Goal: Task Accomplishment & Management: Complete application form

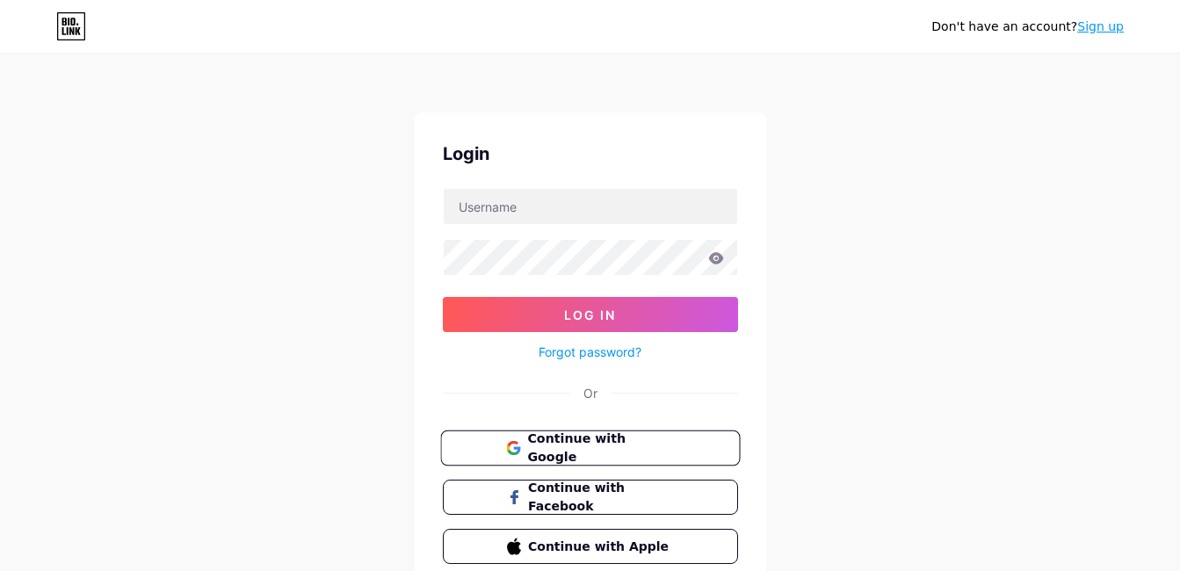
drag, startPoint x: 0, startPoint y: 0, endPoint x: 582, endPoint y: 450, distance: 735.3
click at [582, 450] on span "Continue with Google" at bounding box center [600, 449] width 147 height 38
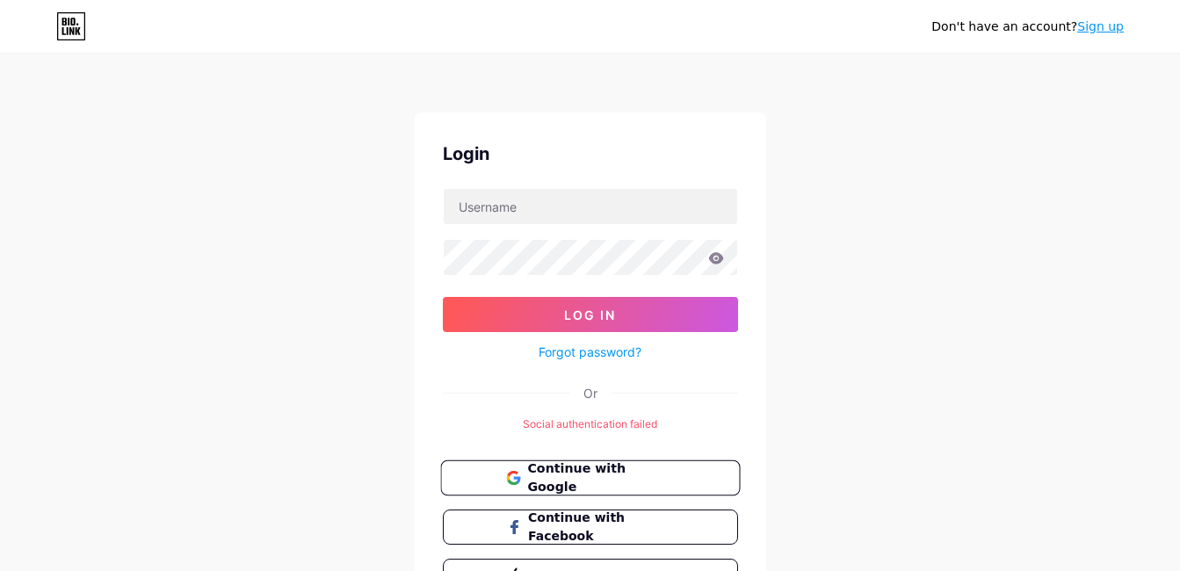
click at [625, 479] on span "Continue with Google" at bounding box center [600, 479] width 147 height 38
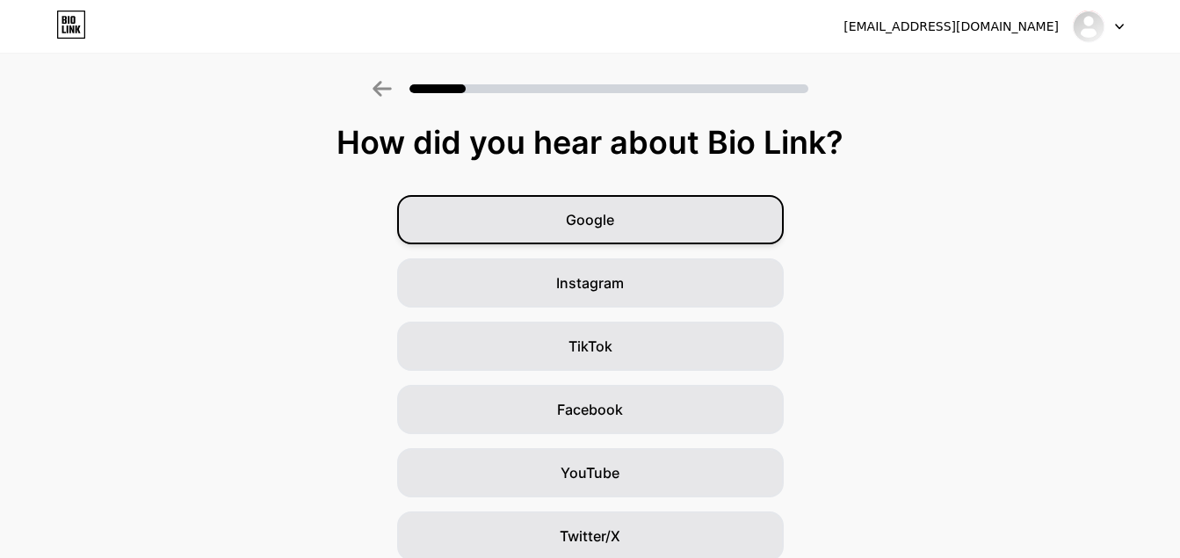
click at [648, 213] on div "Google" at bounding box center [590, 219] width 387 height 49
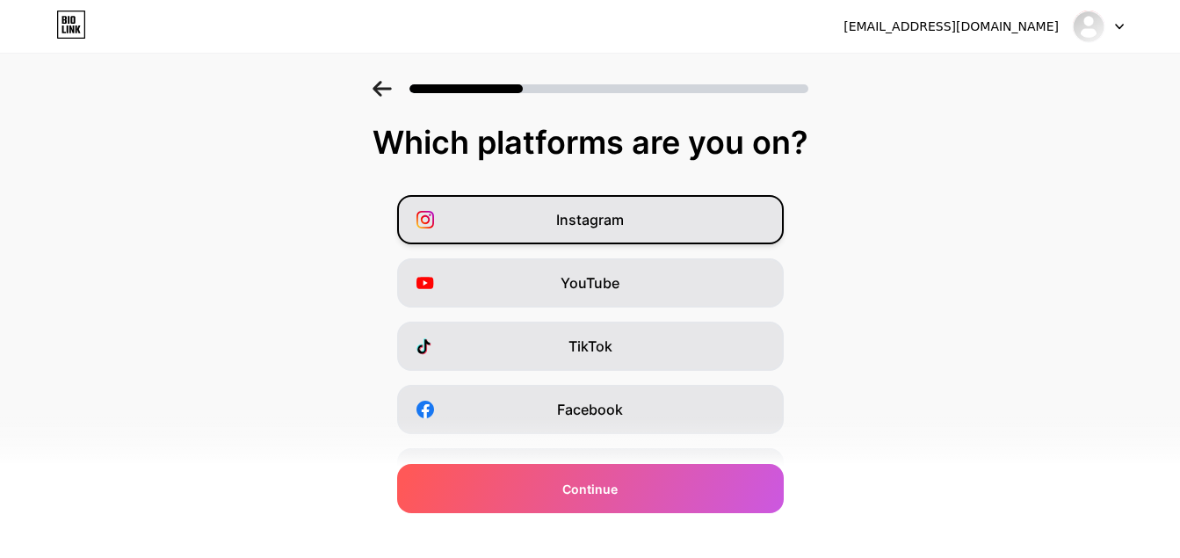
click at [601, 229] on span "Instagram" at bounding box center [590, 219] width 68 height 21
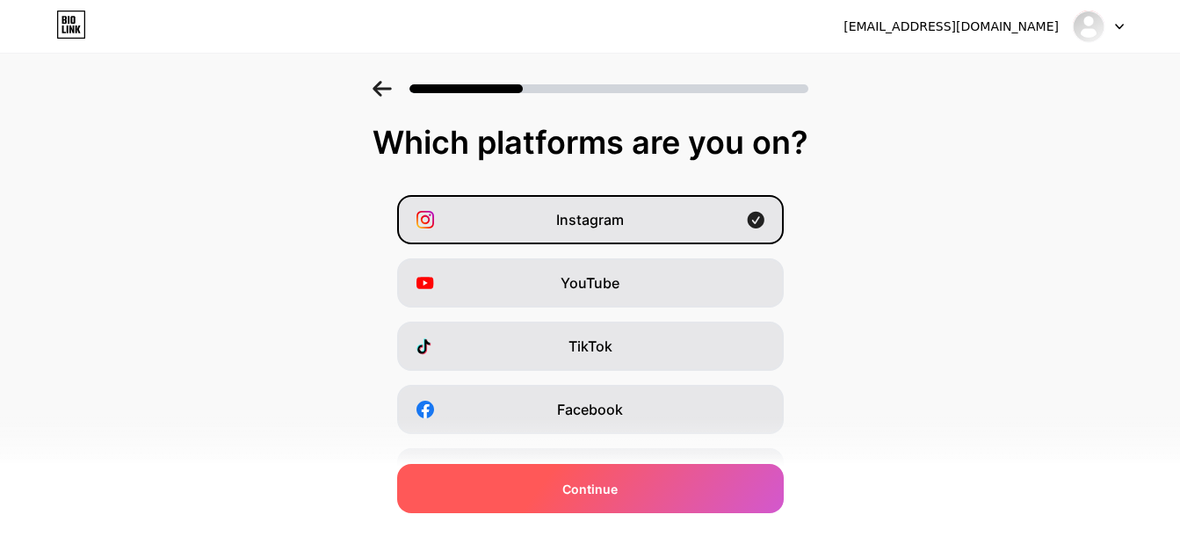
click at [646, 489] on div "Continue" at bounding box center [590, 488] width 387 height 49
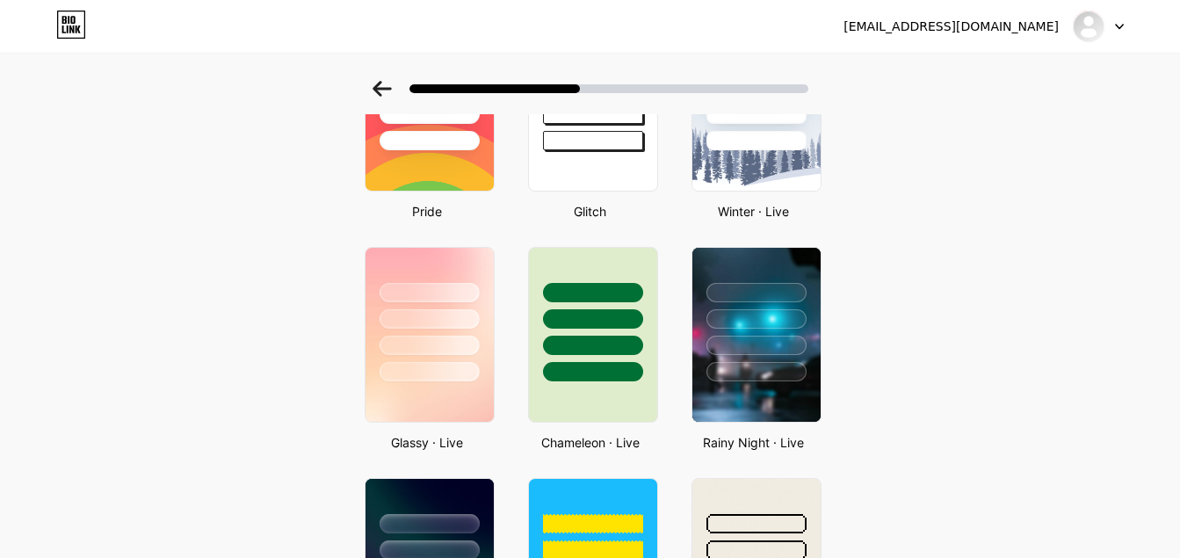
scroll to position [419, 0]
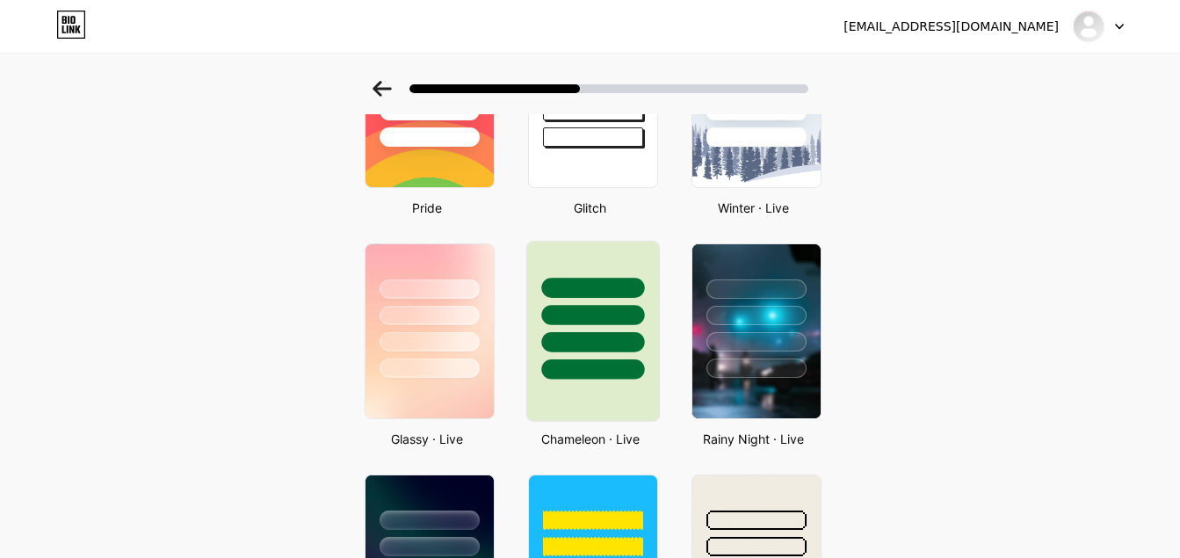
click at [545, 310] on div at bounding box center [592, 311] width 132 height 138
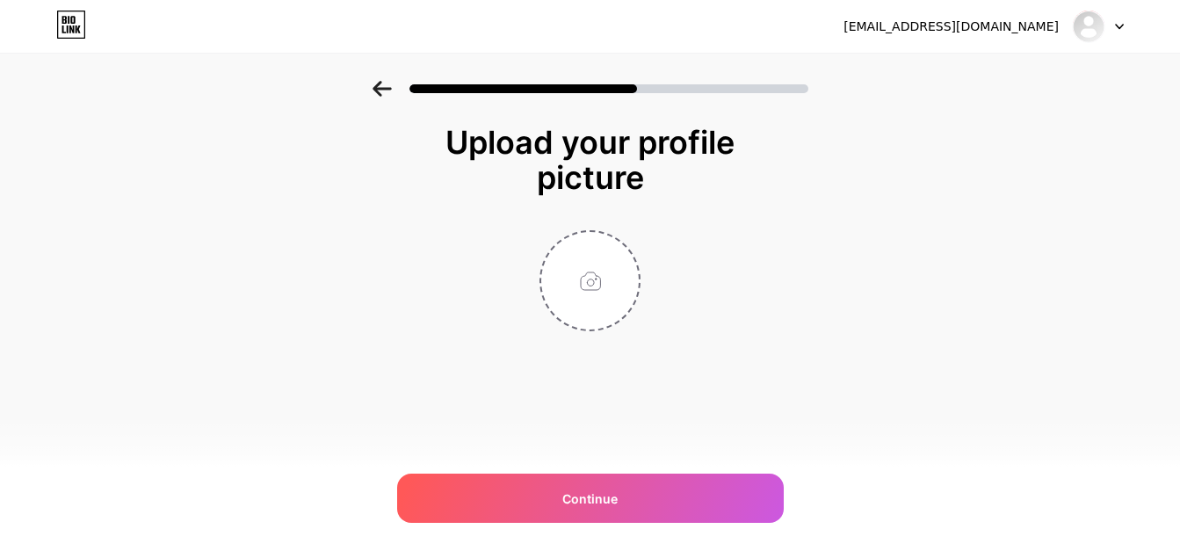
scroll to position [0, 0]
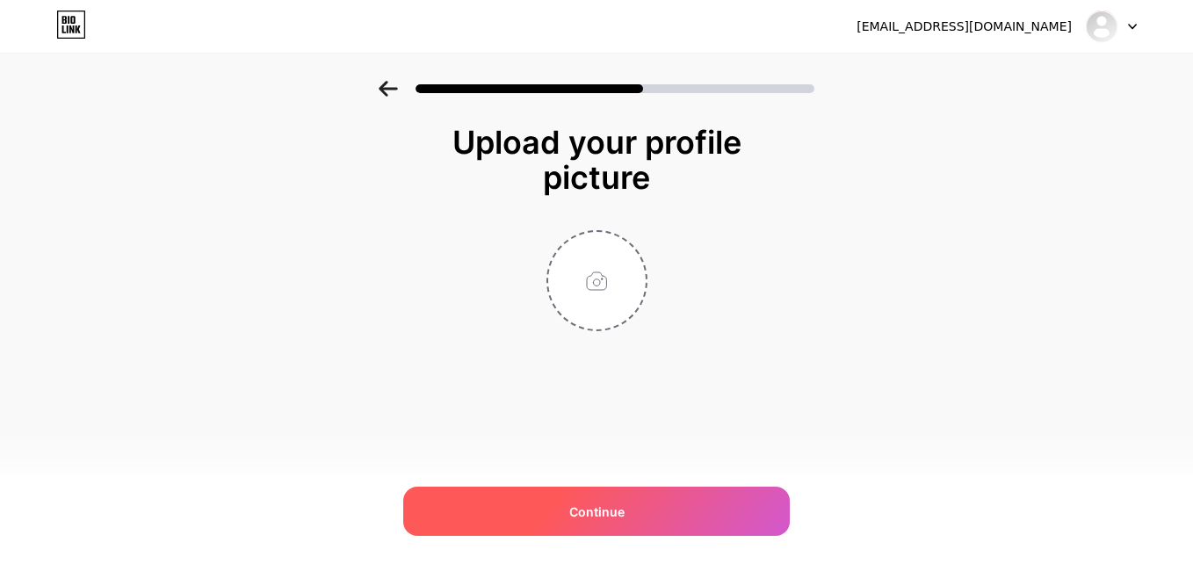
click at [645, 504] on div "Continue" at bounding box center [596, 511] width 387 height 49
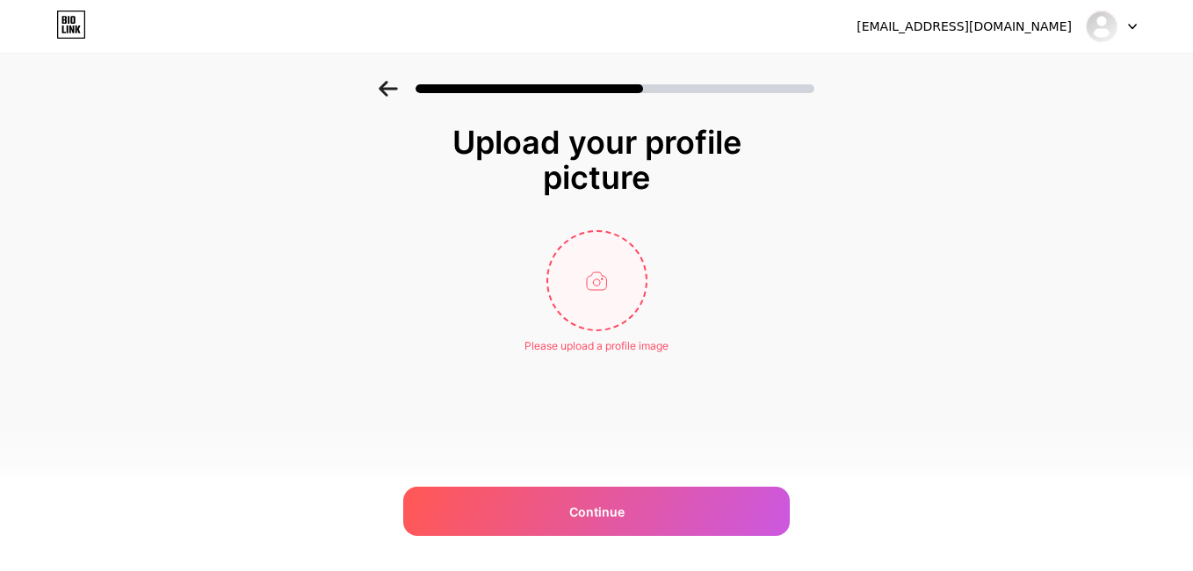
click at [611, 322] on input "file" at bounding box center [597, 281] width 98 height 98
type input "C:\fakepath\Batik.jpeg"
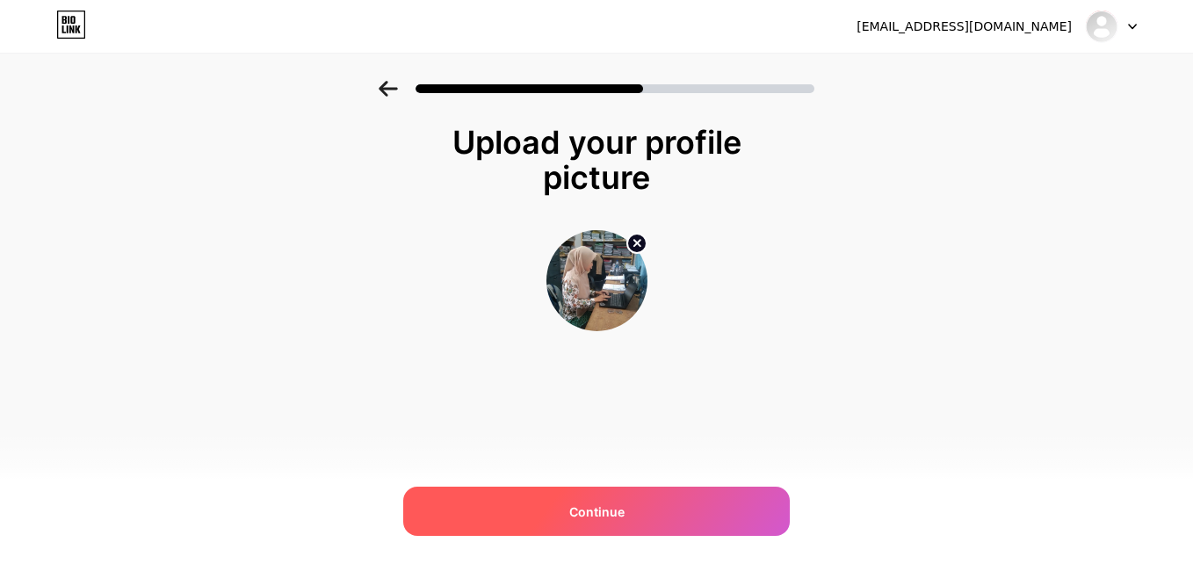
click at [554, 498] on div "Continue" at bounding box center [596, 511] width 387 height 49
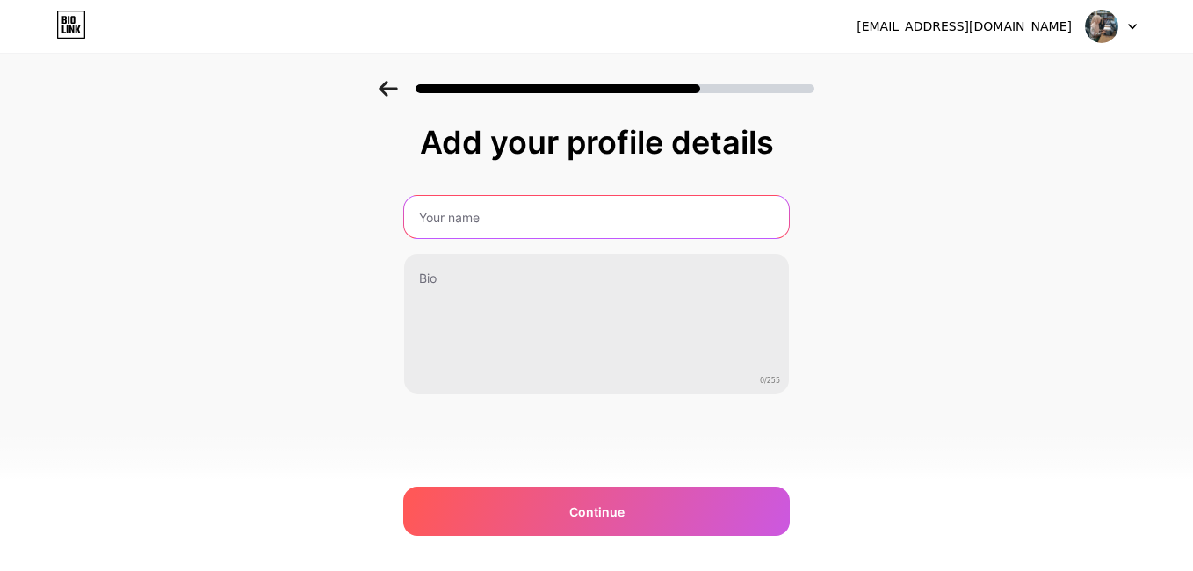
click at [517, 218] on input "text" at bounding box center [596, 217] width 385 height 42
type input "DEFRIKA AFRISTI"
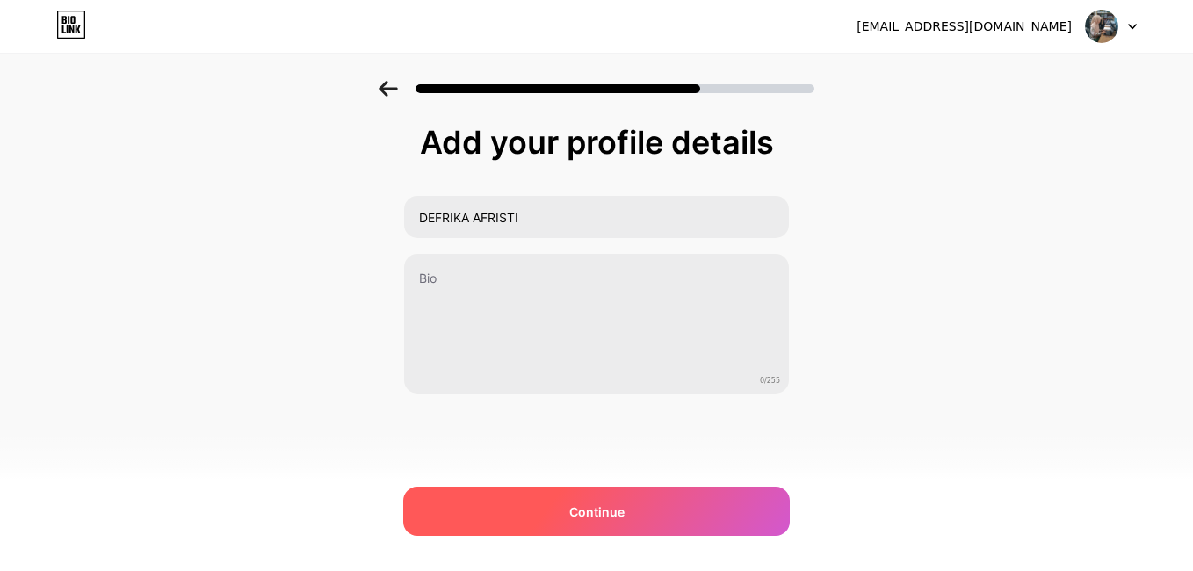
click at [583, 525] on div "Continue" at bounding box center [596, 511] width 387 height 49
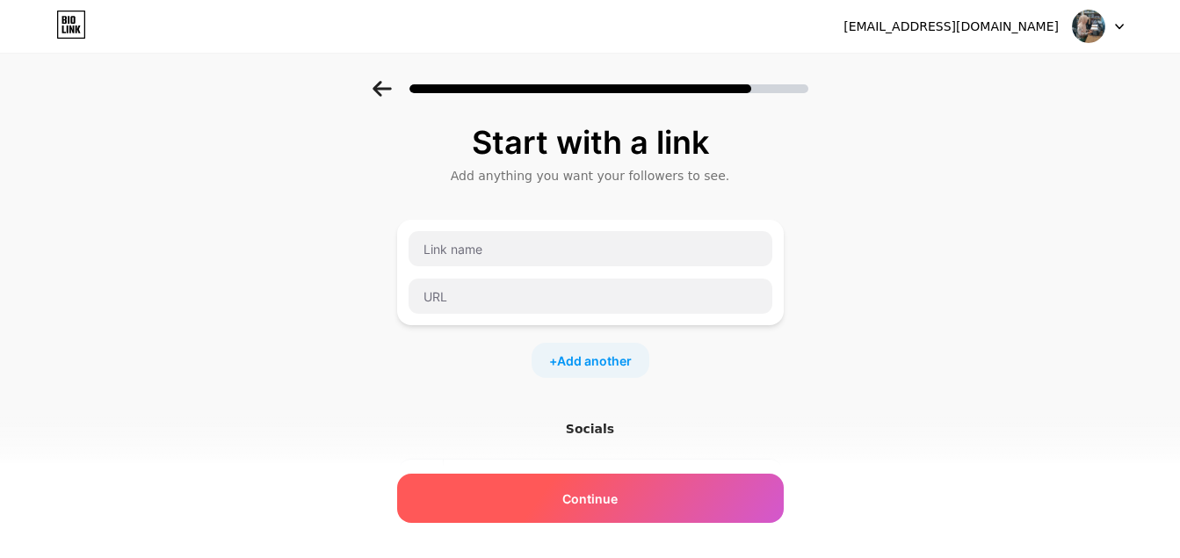
click at [615, 503] on span "Continue" at bounding box center [589, 498] width 55 height 18
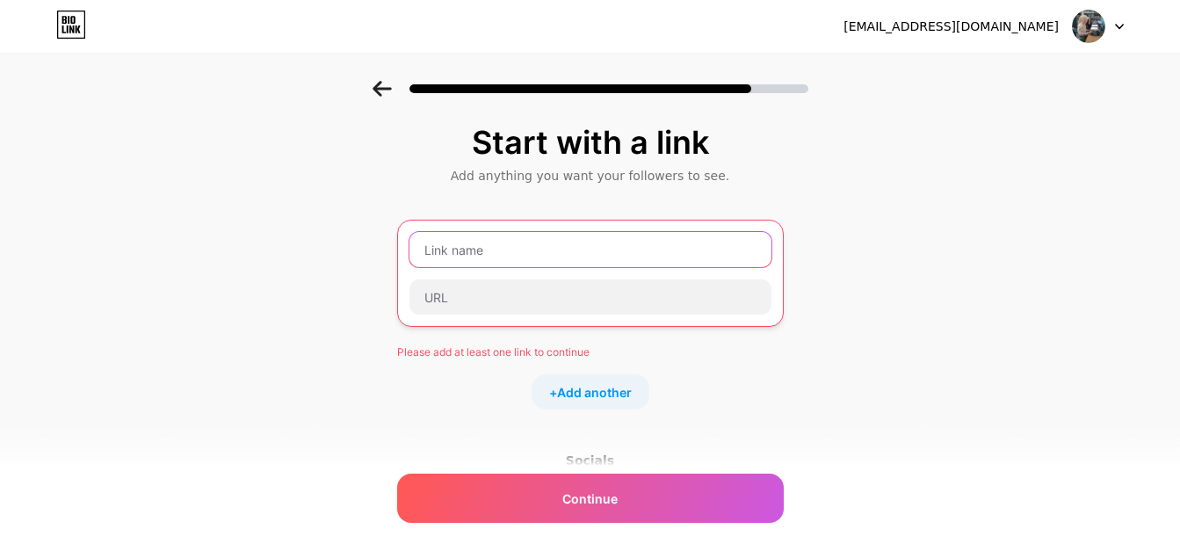
click at [517, 260] on input "text" at bounding box center [590, 249] width 362 height 35
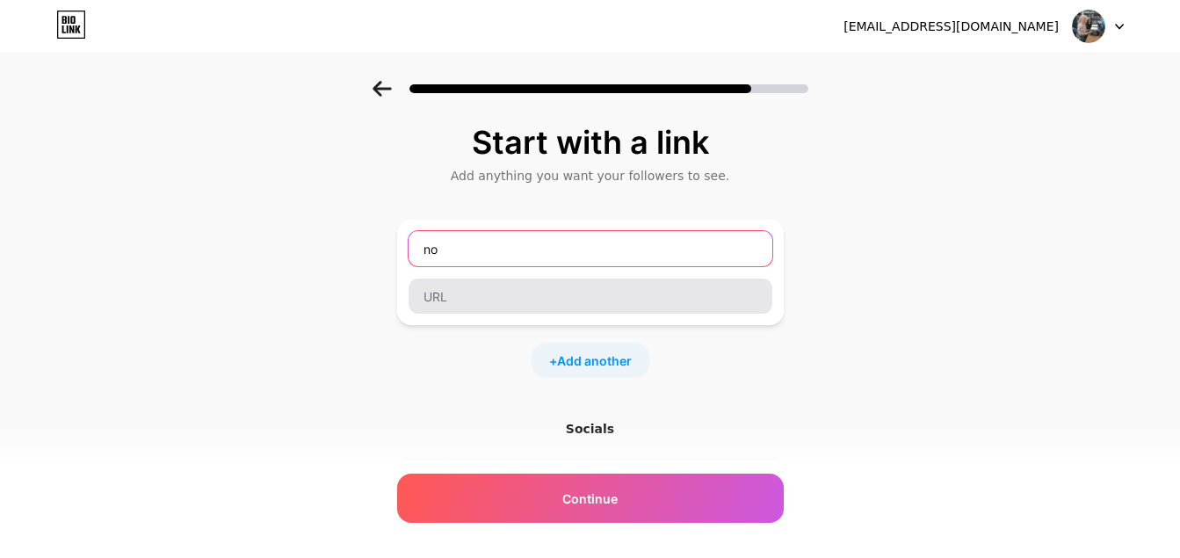
type input "no"
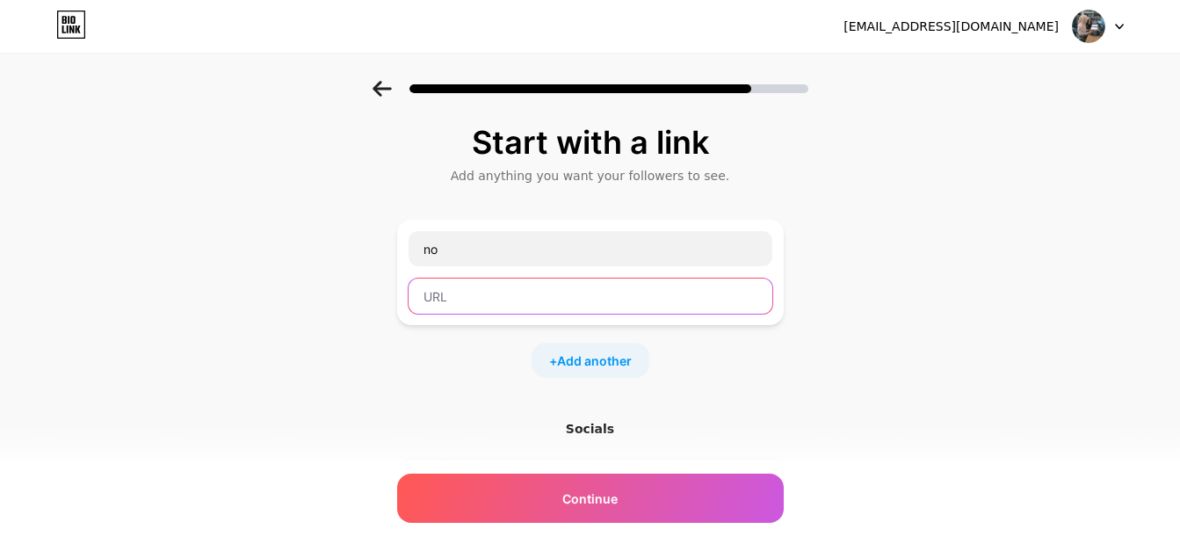
click at [503, 299] on input "text" at bounding box center [591, 296] width 364 height 35
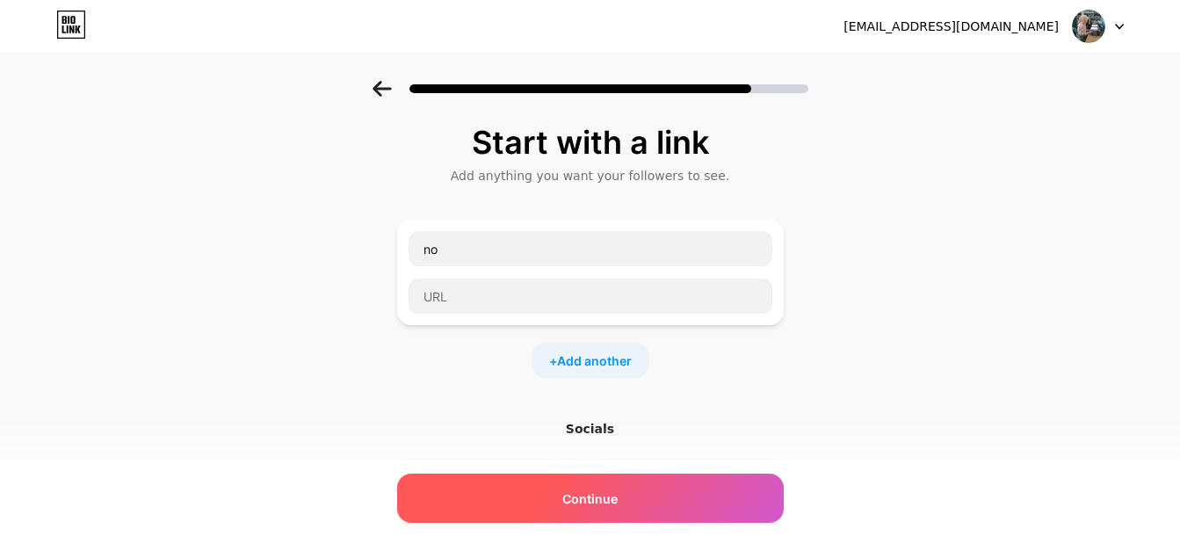
click at [584, 482] on div "Continue" at bounding box center [590, 498] width 387 height 49
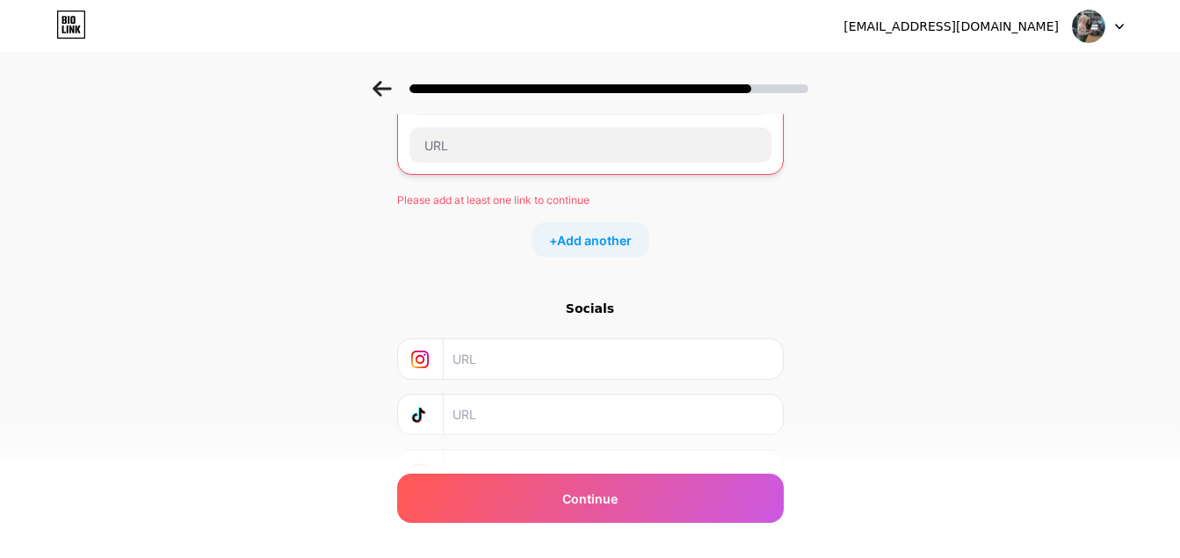
scroll to position [243, 0]
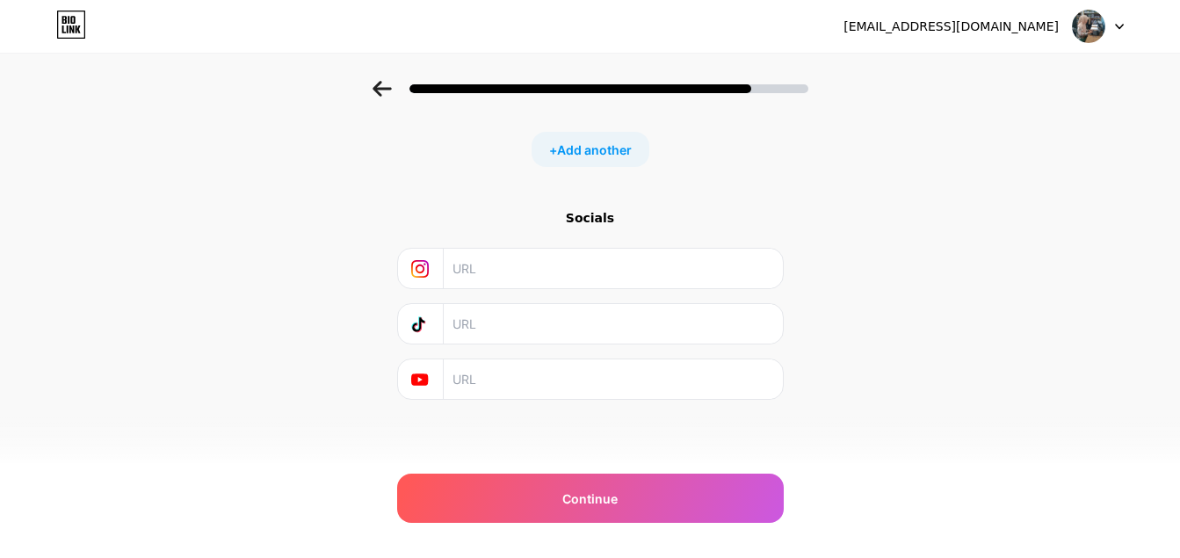
click at [479, 268] on input "text" at bounding box center [612, 269] width 319 height 40
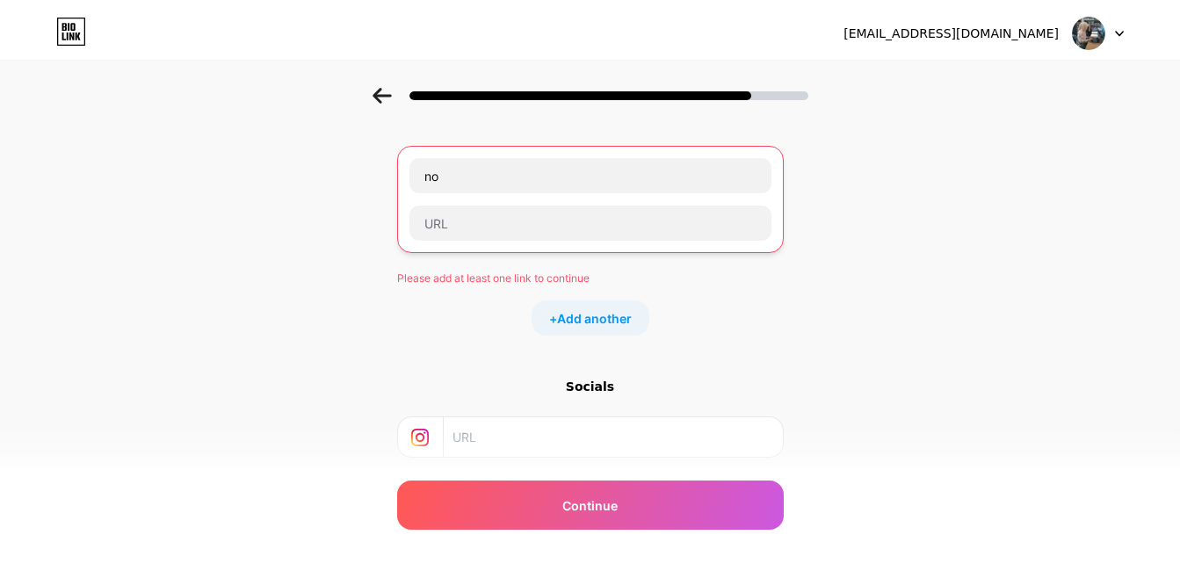
scroll to position [0, 0]
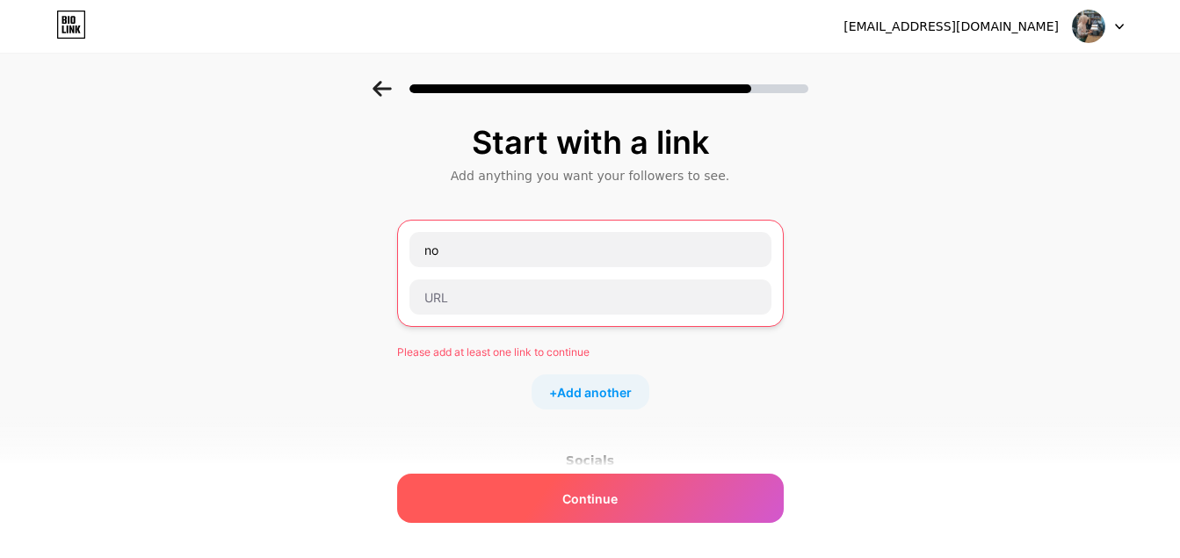
click at [554, 487] on div "Continue" at bounding box center [590, 498] width 387 height 49
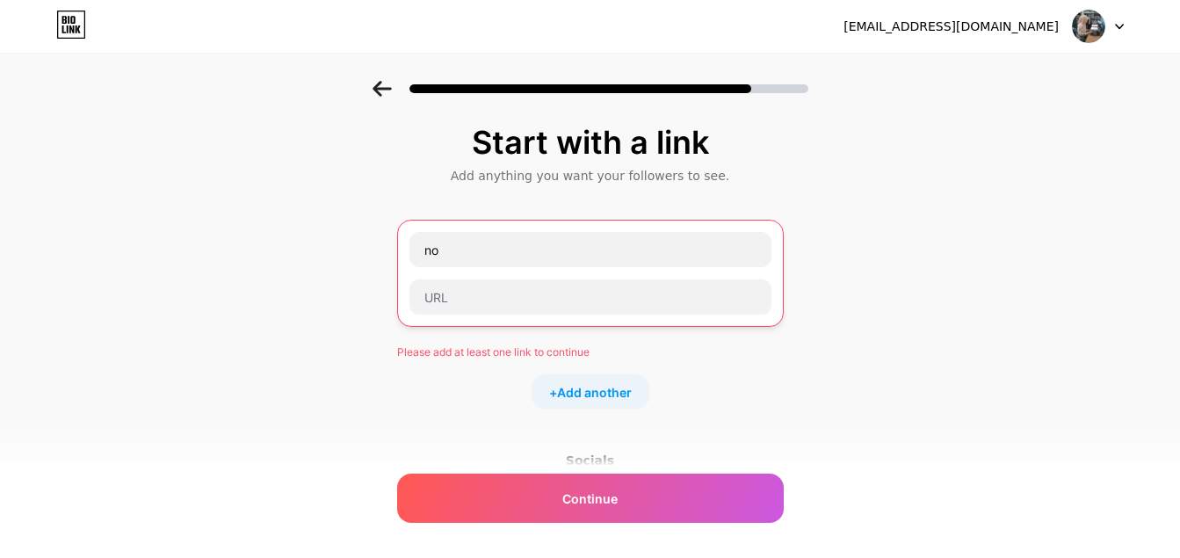
click at [1006, 33] on div "defrikaaf@gmail.com" at bounding box center [951, 27] width 215 height 18
click at [1121, 25] on icon at bounding box center [1119, 27] width 9 height 6
click at [891, 289] on div "Start with a link Add anything you want your followers to see. no Please add at…" at bounding box center [590, 405] width 1180 height 649
click at [646, 302] on input "text" at bounding box center [590, 296] width 362 height 35
paste input "https://www.tiktok.com/@kemenaghumbanghas"
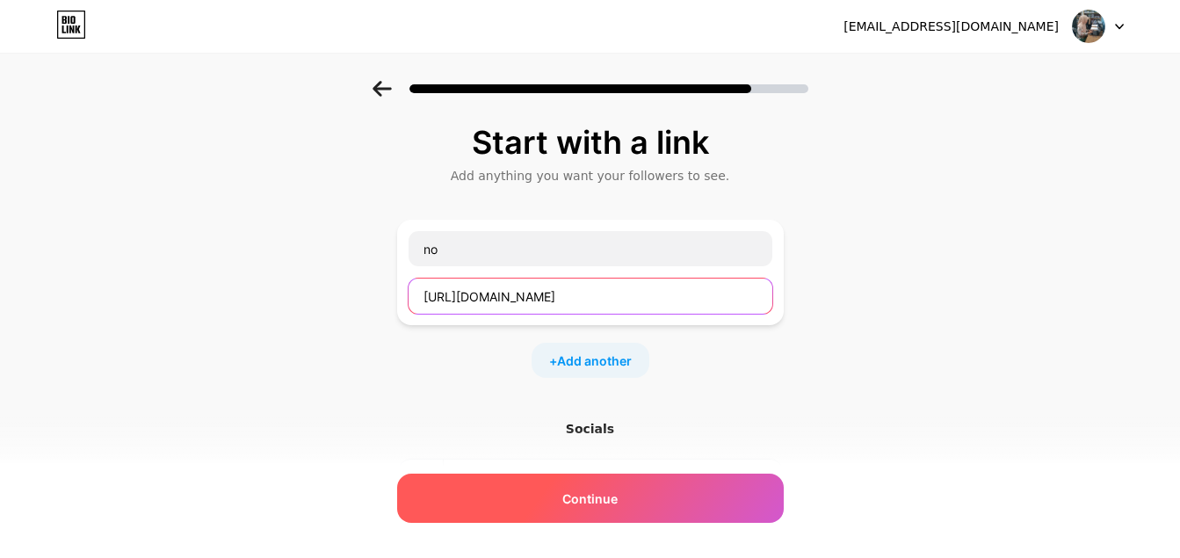
type input "https://www.tiktok.com/@kemenaghumbanghas"
click at [664, 503] on div "Continue" at bounding box center [590, 498] width 387 height 49
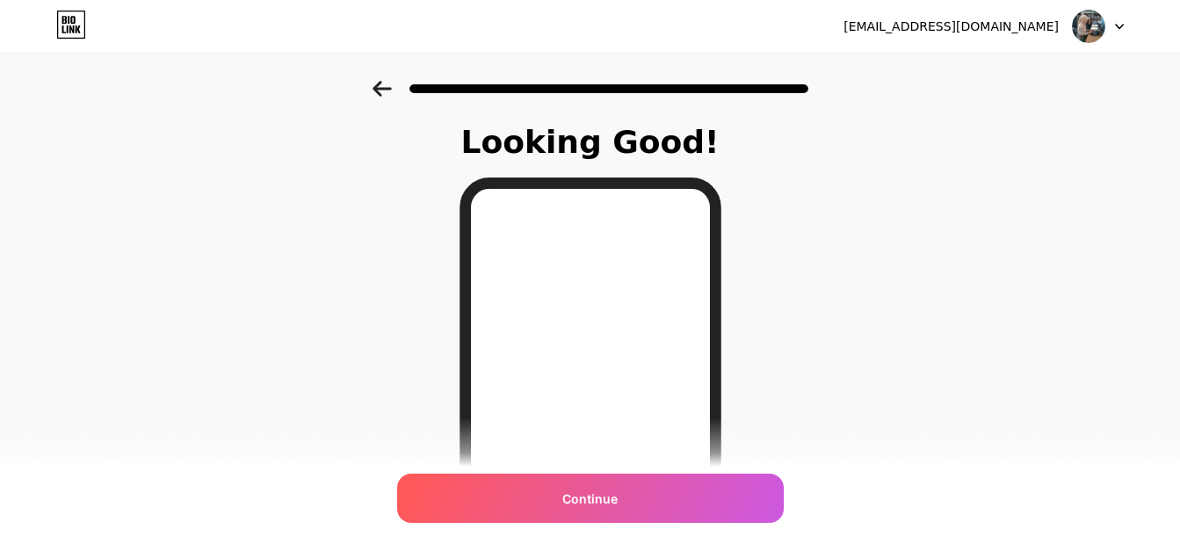
click at [666, 484] on div "Continue" at bounding box center [590, 498] width 387 height 49
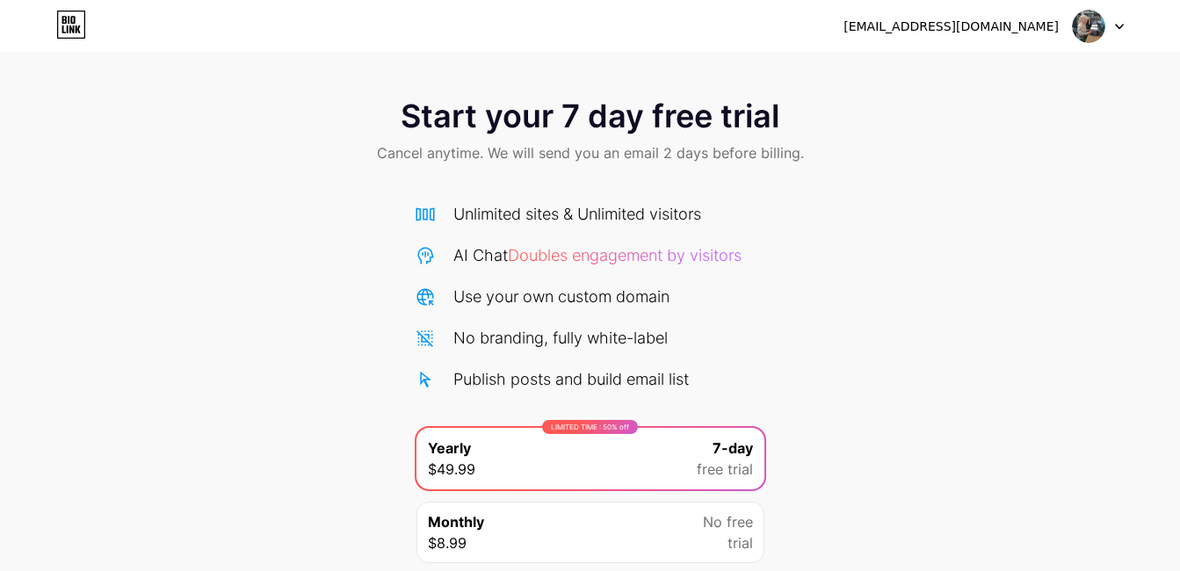
click at [702, 298] on div "Use your own custom domain" at bounding box center [590, 297] width 351 height 24
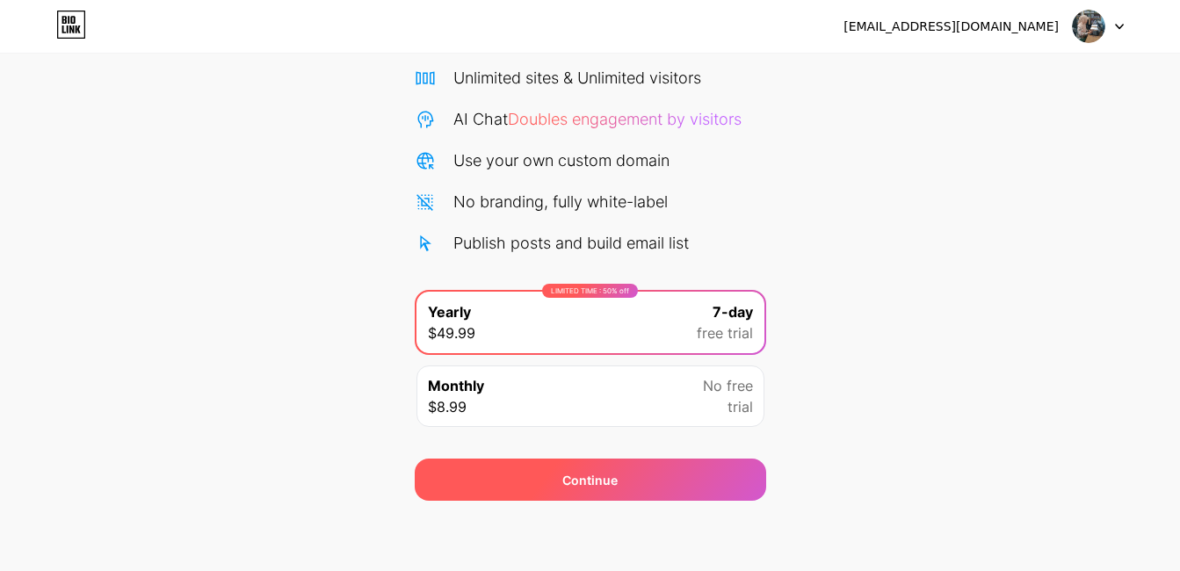
click at [677, 467] on div "Continue" at bounding box center [590, 480] width 351 height 42
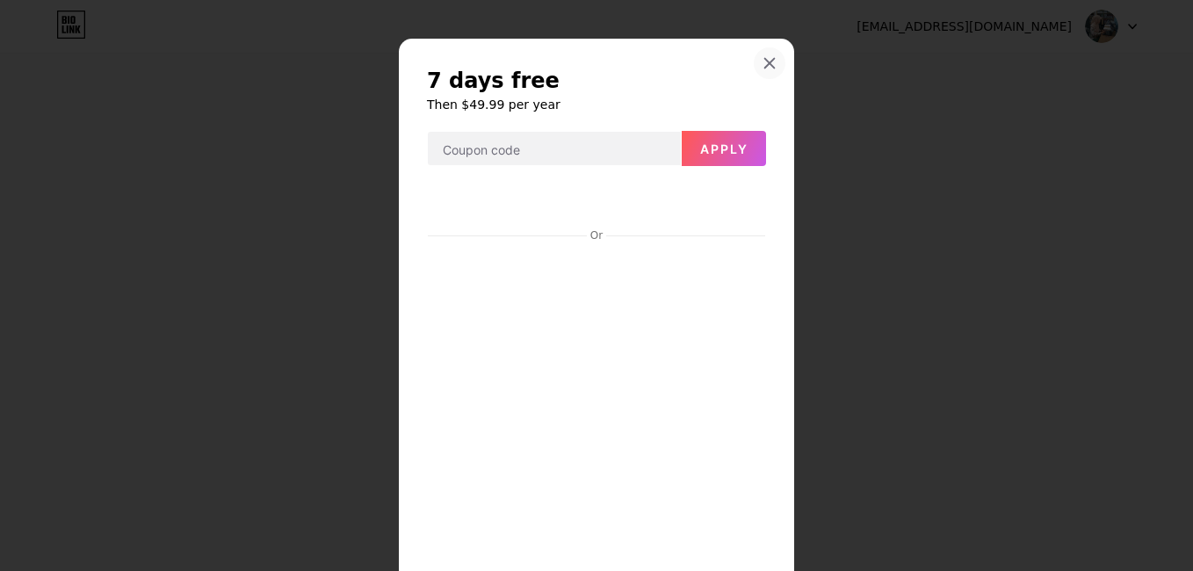
click at [765, 65] on icon at bounding box center [770, 64] width 10 height 10
